Goal: Find specific page/section: Find specific page/section

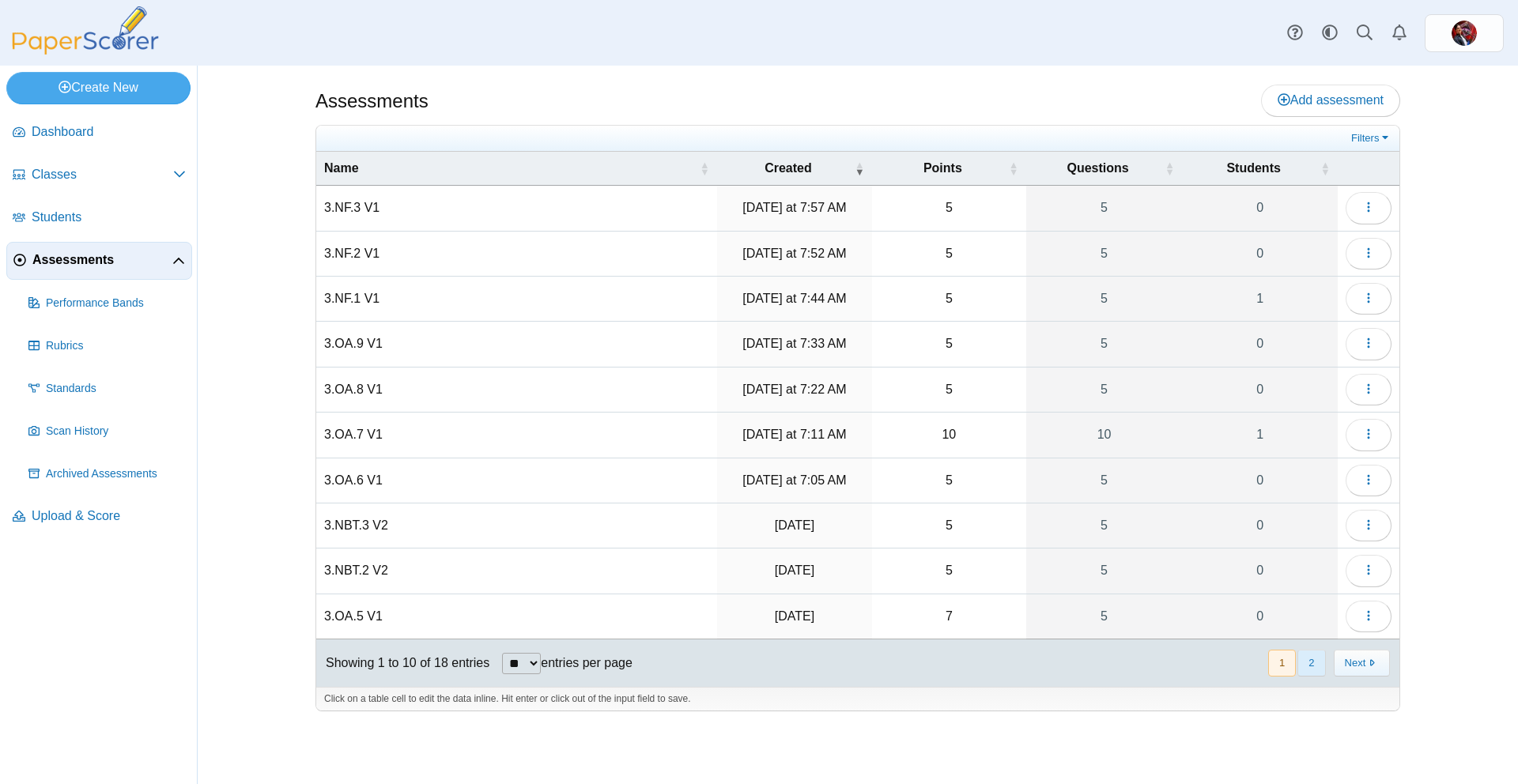
click at [1309, 661] on button "2" at bounding box center [1310, 663] width 27 height 27
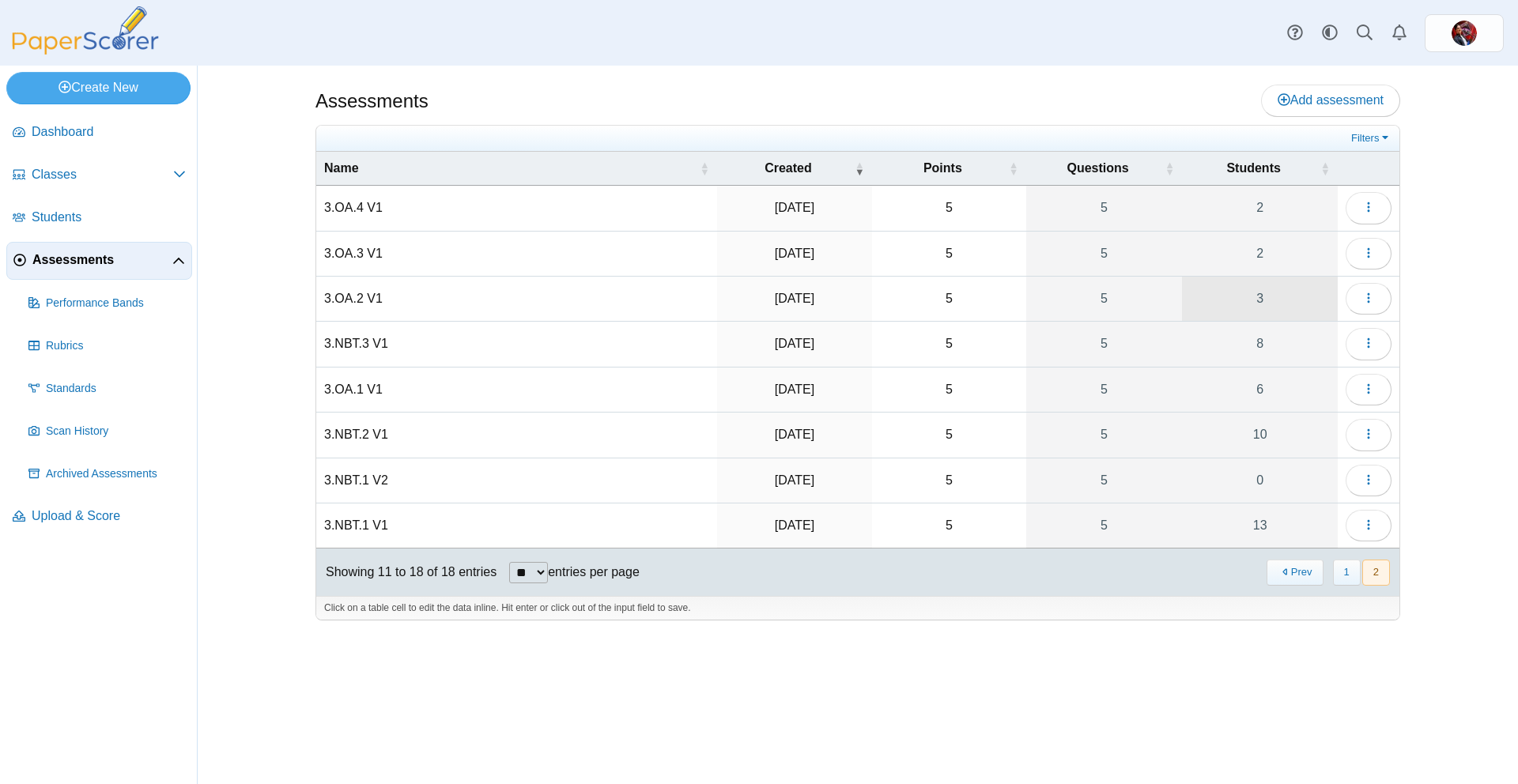
click at [1293, 313] on link "3" at bounding box center [1260, 299] width 156 height 44
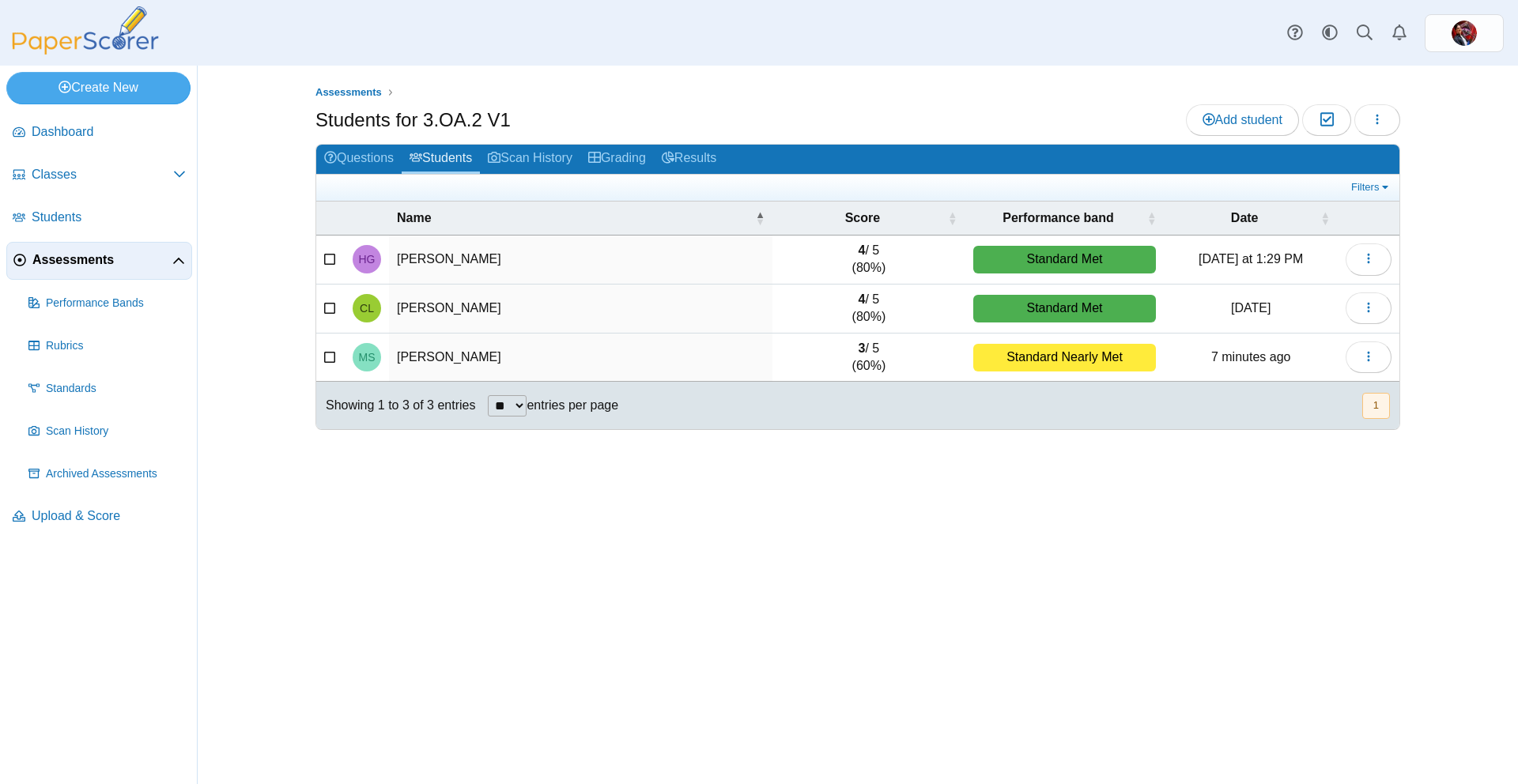
click at [84, 255] on span "Assessments" at bounding box center [103, 260] width 140 height 18
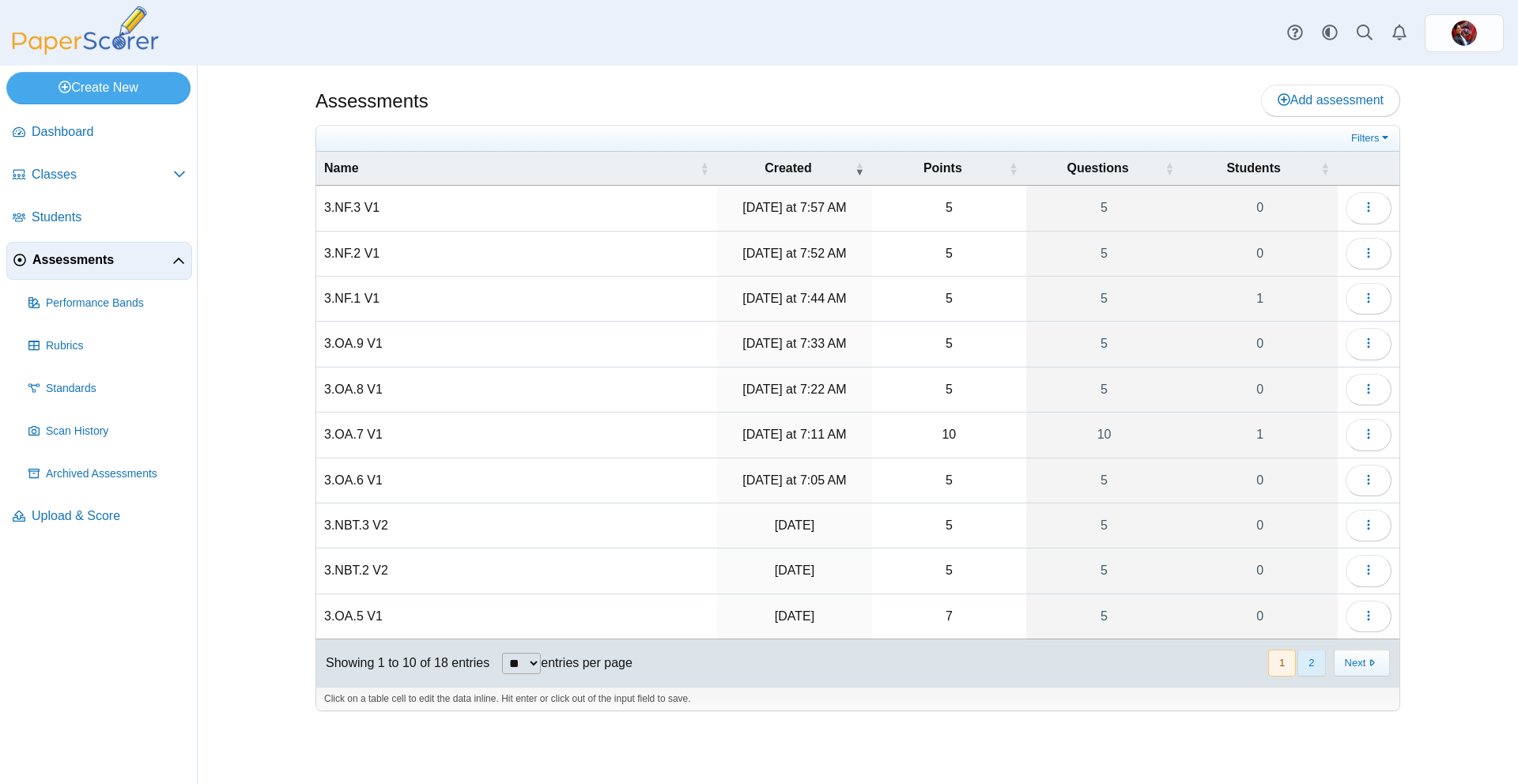
click at [1307, 666] on button "2" at bounding box center [1310, 663] width 27 height 27
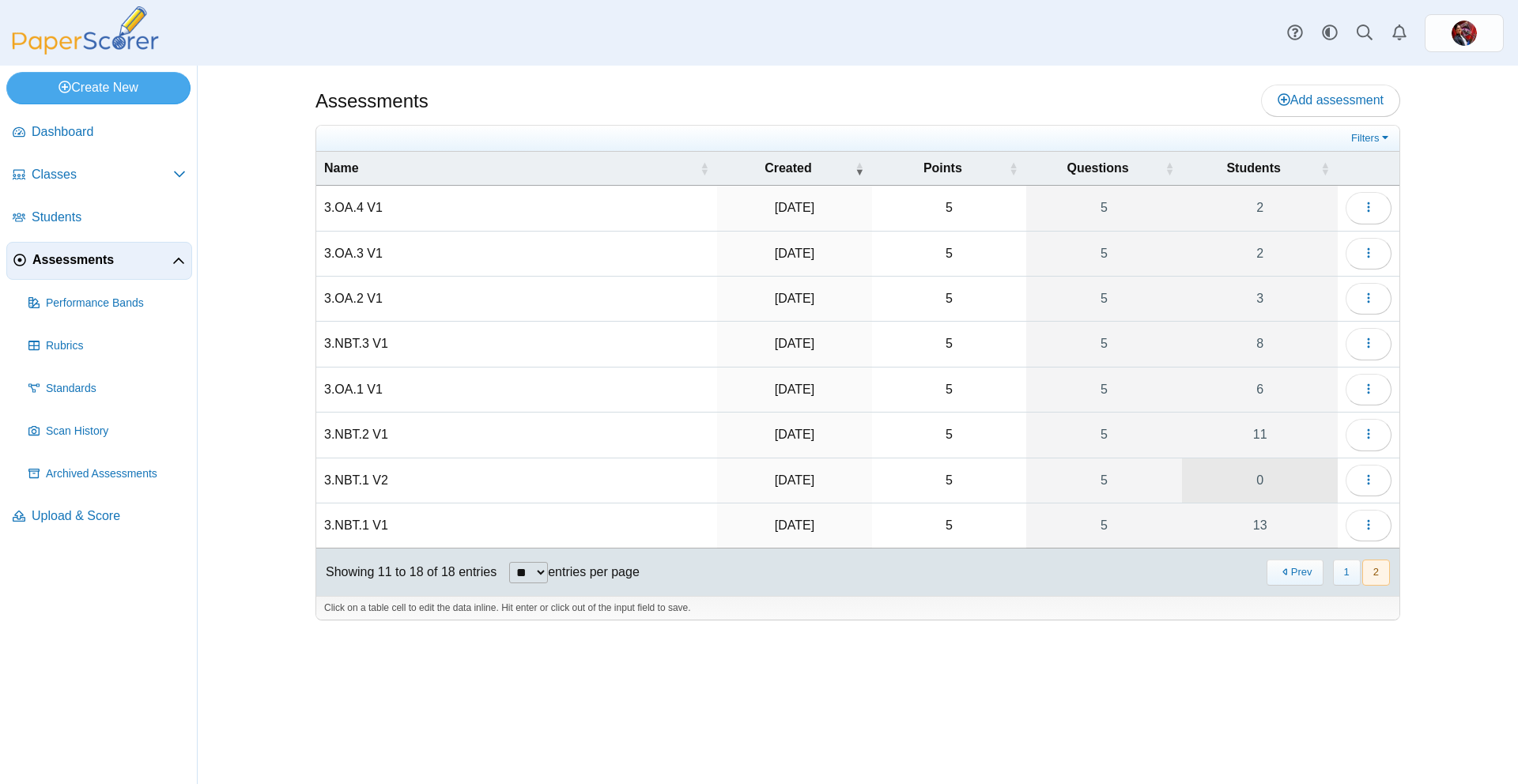
click at [1289, 481] on link "0" at bounding box center [1260, 481] width 156 height 44
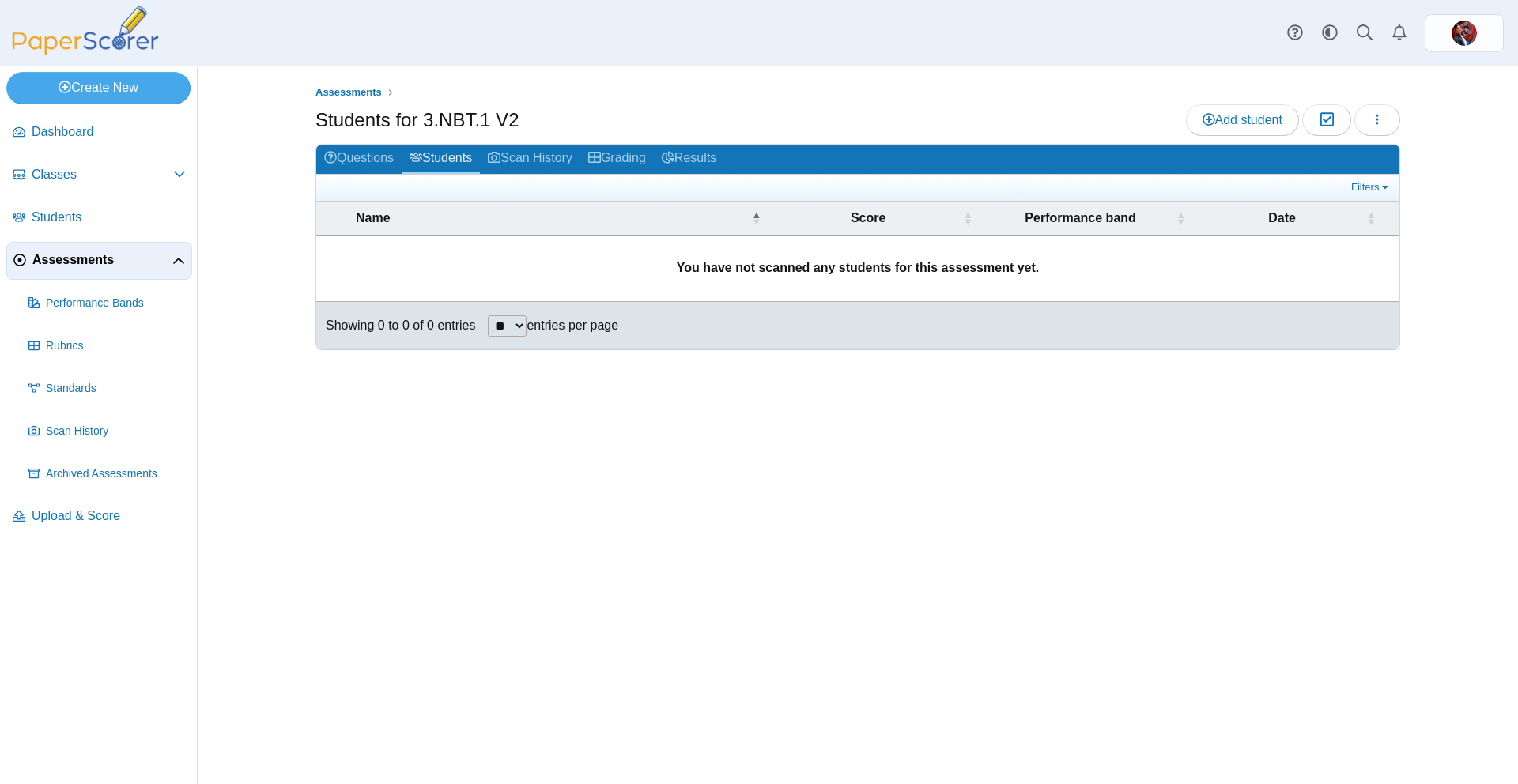
click at [76, 260] on span "Assessments" at bounding box center [103, 260] width 140 height 18
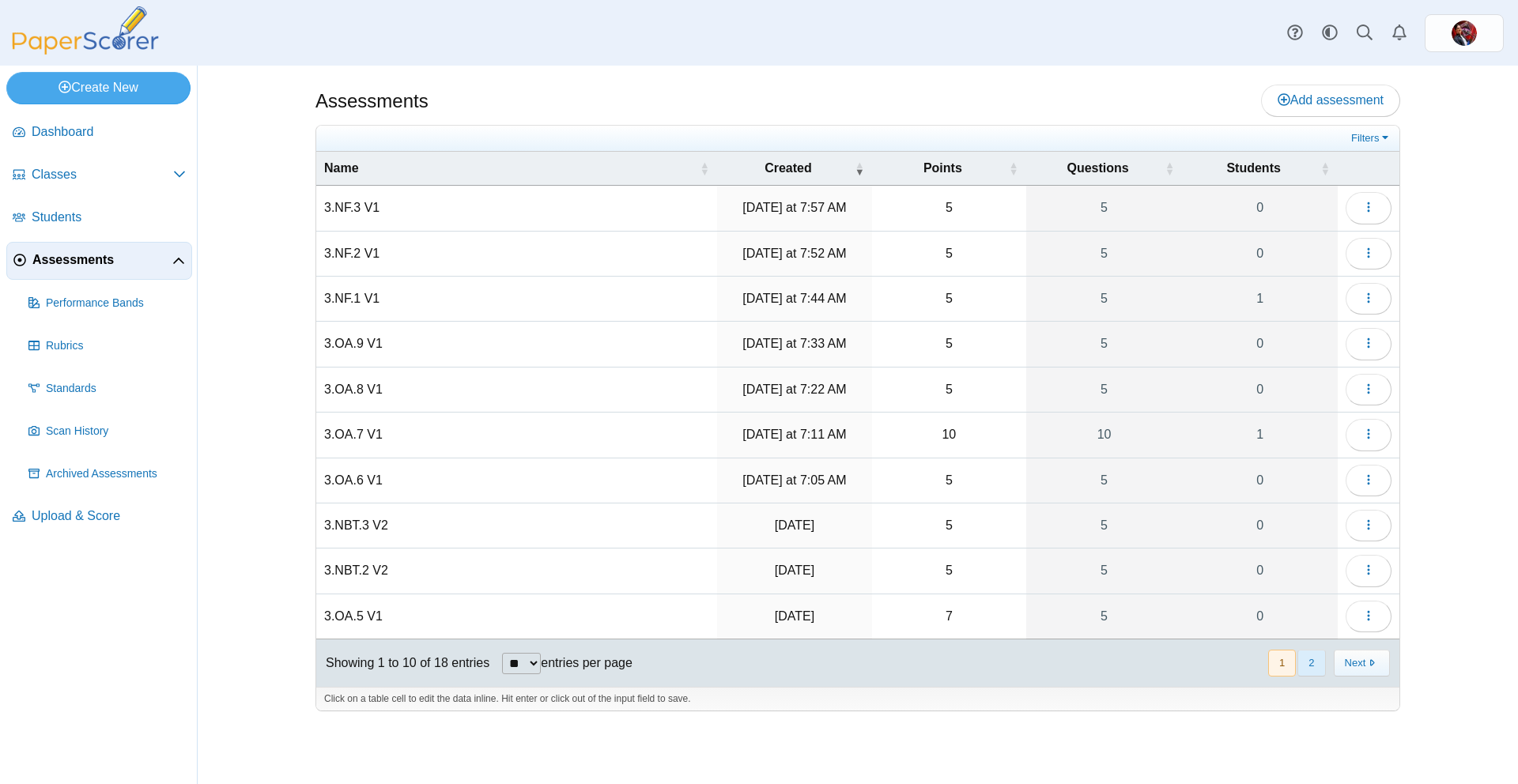
click at [1320, 658] on button "2" at bounding box center [1310, 663] width 27 height 27
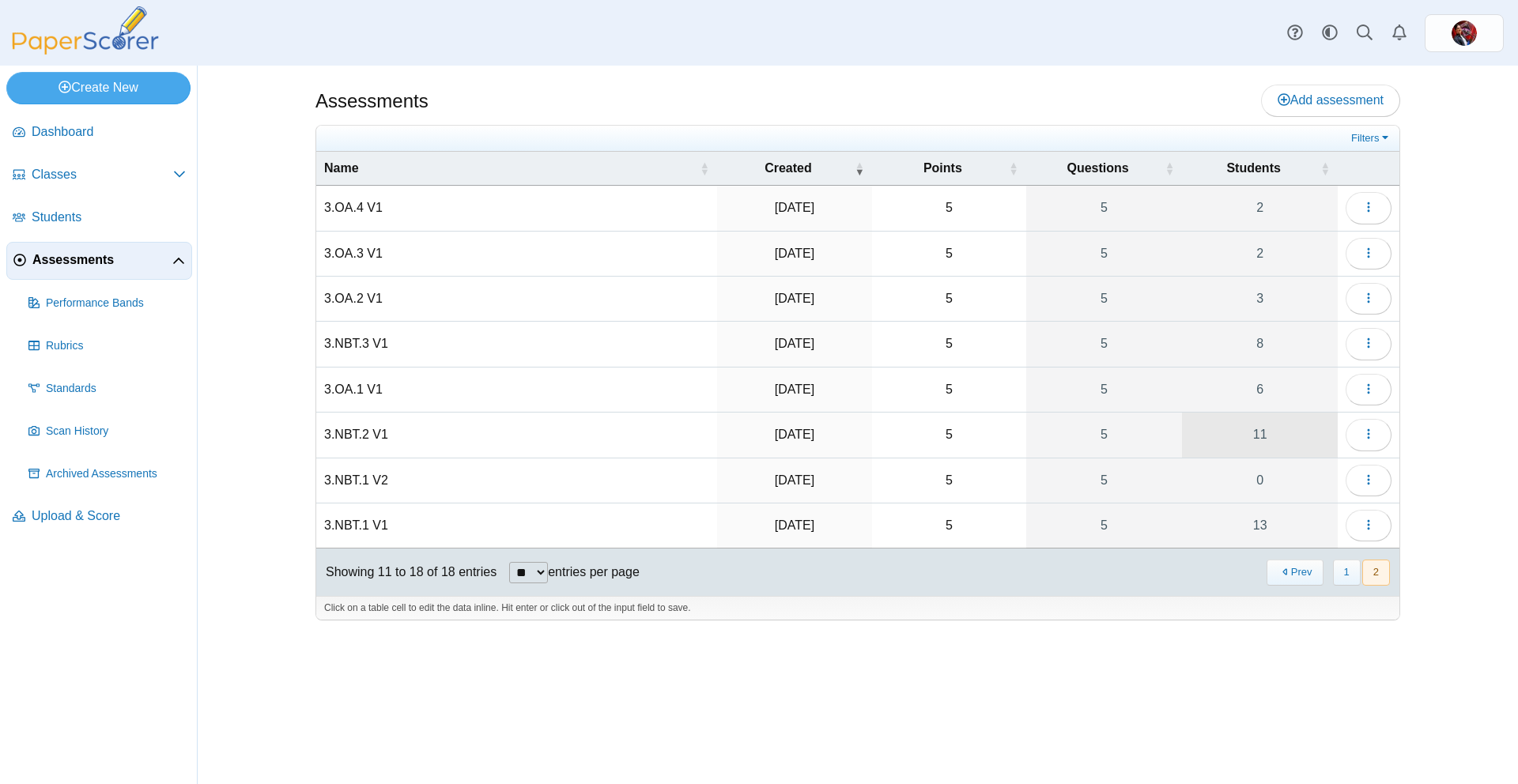
click at [1287, 438] on link "11" at bounding box center [1260, 435] width 156 height 44
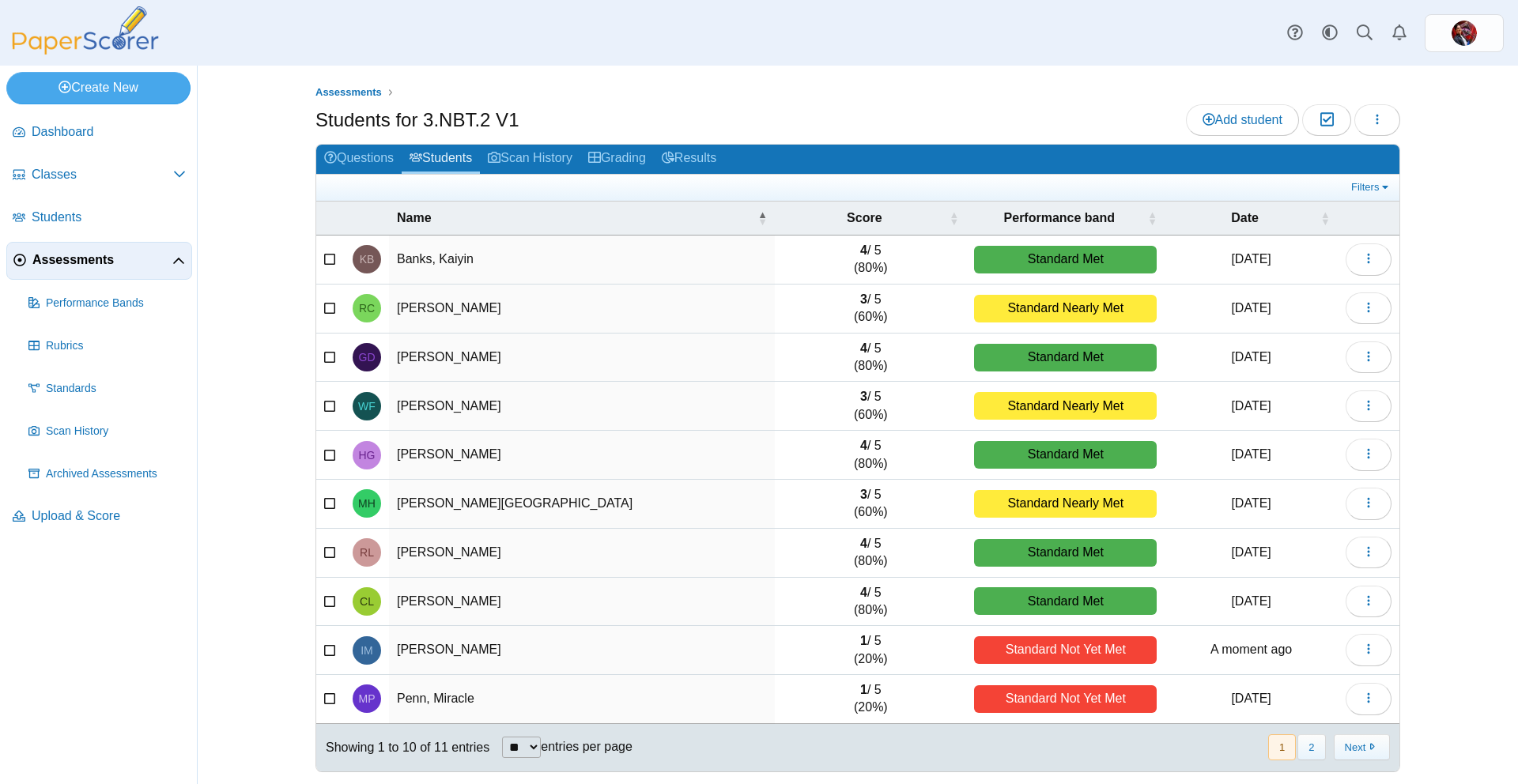
click at [51, 253] on span "Assessments" at bounding box center [103, 260] width 140 height 18
